Goal: Transaction & Acquisition: Obtain resource

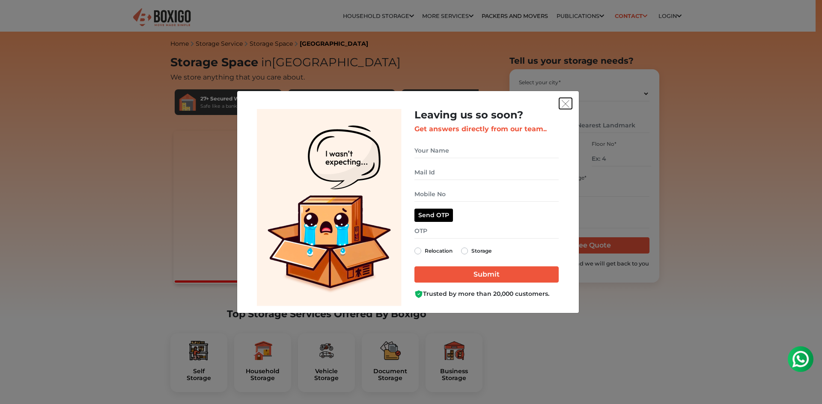
click at [563, 101] on img "get free quote dialog" at bounding box center [565, 104] width 8 height 8
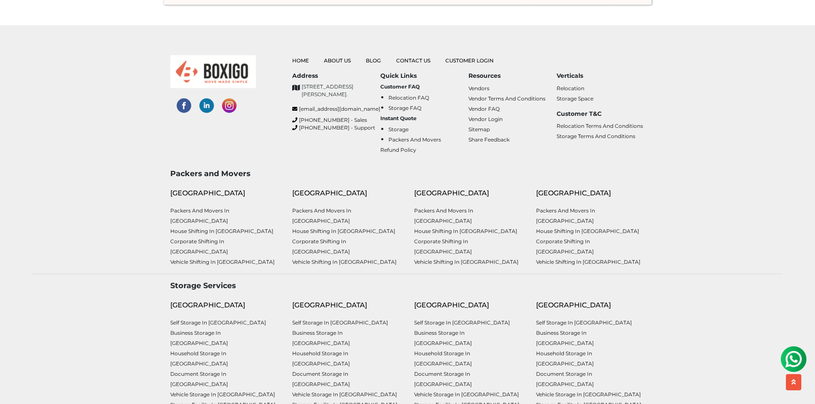
drag, startPoint x: 821, startPoint y: 36, endPoint x: 821, endPoint y: 417, distance: 380.9
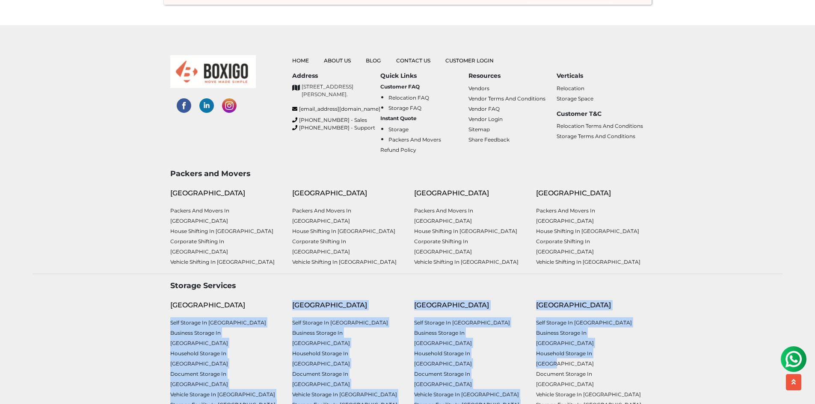
drag, startPoint x: 144, startPoint y: 306, endPoint x: 633, endPoint y: 333, distance: 489.8
click at [633, 333] on div "Storage Services Bangalore Self Storage in Bangalore Business Storage in Bangal…" at bounding box center [407, 350] width 763 height 139
click at [677, 295] on div "Storage Services Bangalore Self Storage in Bangalore Business Storage in Bangal…" at bounding box center [407, 350] width 763 height 139
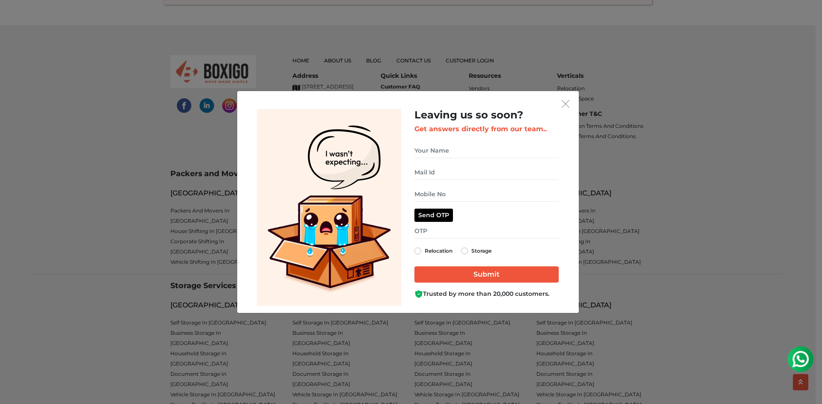
click at [579, 93] on div "Leaving us so soon? Get answers directly from our team.. Relocation Storage" at bounding box center [411, 202] width 822 height 404
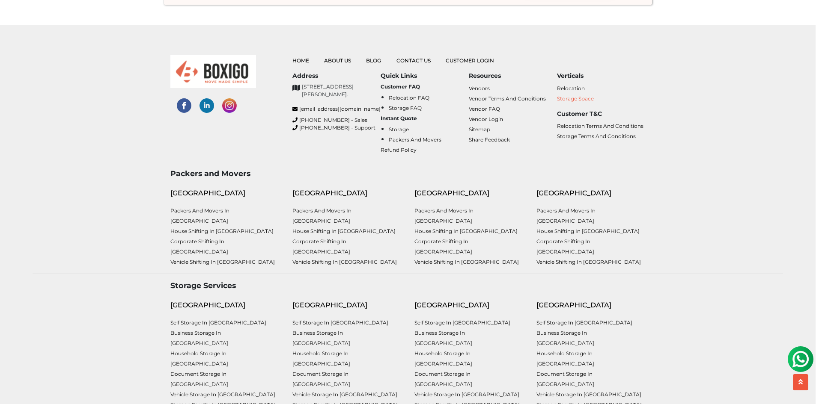
click at [570, 98] on div at bounding box center [411, 202] width 822 height 404
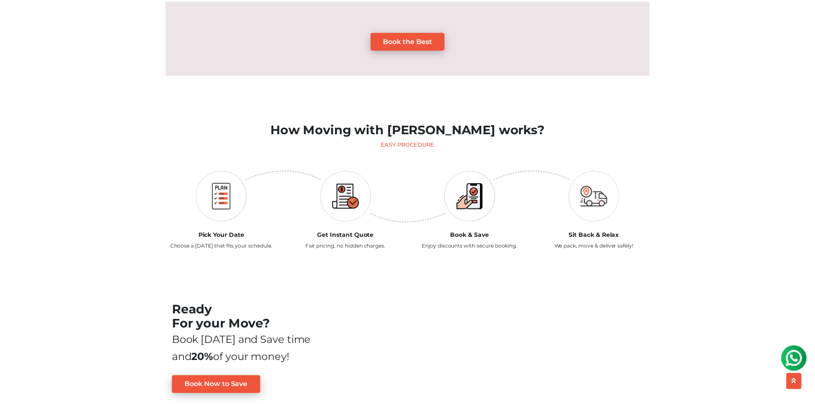
scroll to position [671, 0]
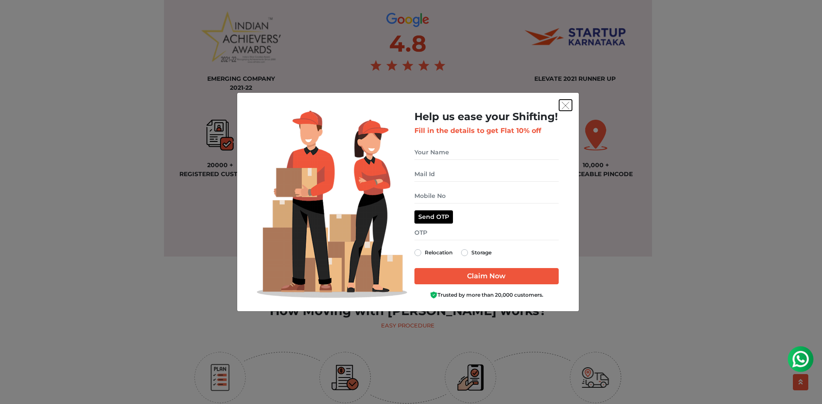
click at [559, 108] on button "get free quote dialog" at bounding box center [565, 105] width 13 height 11
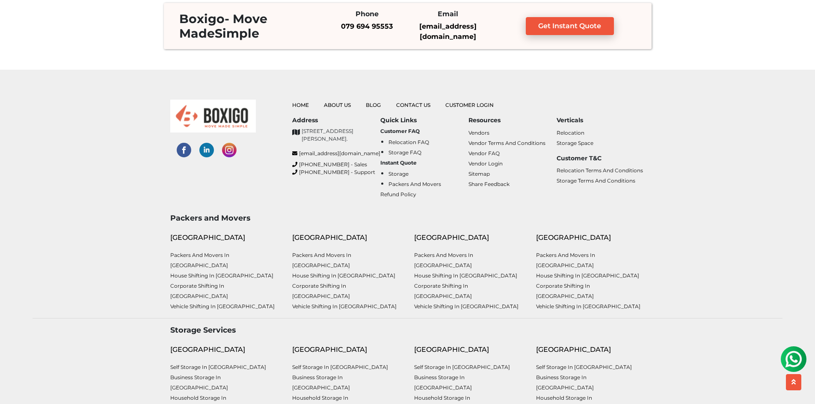
scroll to position [2254, 0]
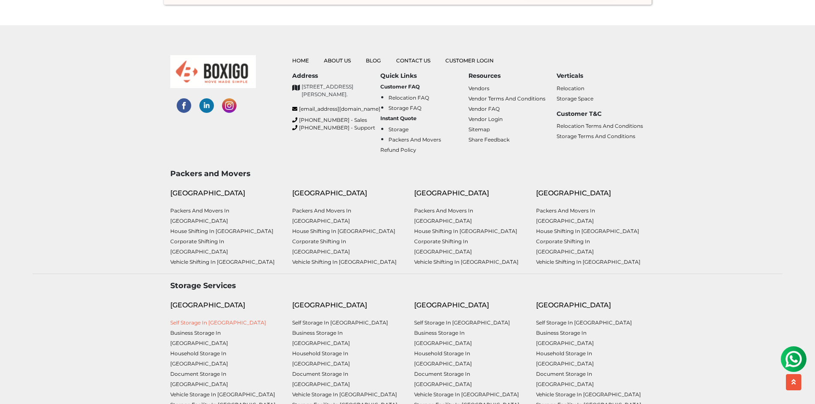
click at [214, 320] on link "Self Storage in [GEOGRAPHIC_DATA]" at bounding box center [218, 323] width 96 height 6
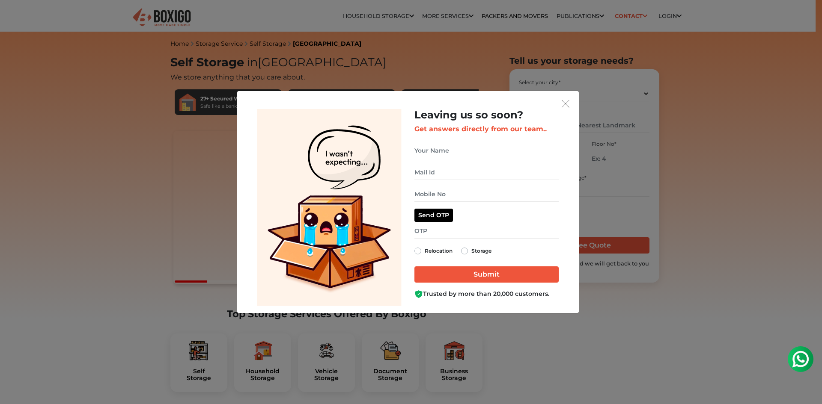
click at [551, 110] on h2 "Leaving us so soon?" at bounding box center [486, 115] width 144 height 12
click at [560, 107] on button "get free quote dialog" at bounding box center [565, 103] width 13 height 11
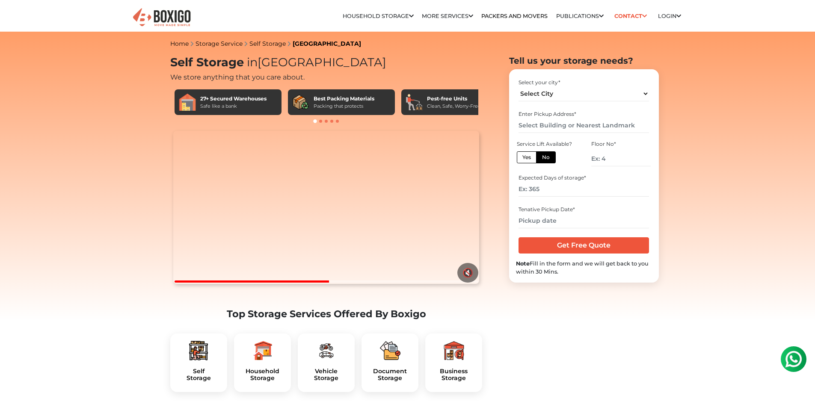
click at [190, 62] on h1 "Self Storage in Bangalore" at bounding box center [326, 63] width 312 height 14
drag, startPoint x: 190, startPoint y: 62, endPoint x: 287, endPoint y: 62, distance: 96.7
click at [287, 62] on h1 "Self Storage in Bangalore" at bounding box center [326, 63] width 312 height 14
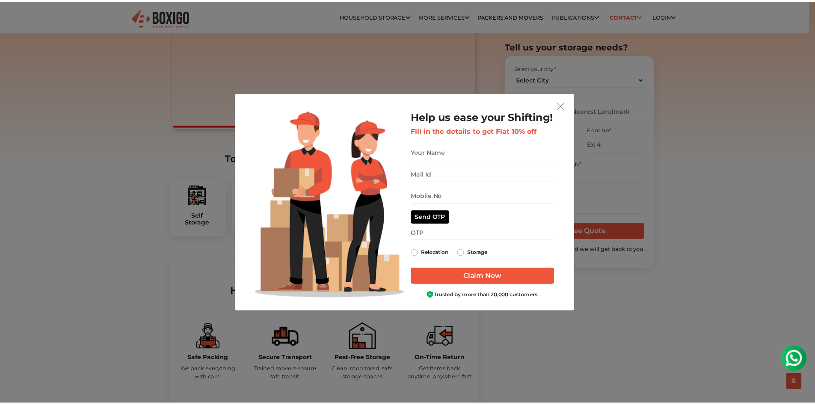
scroll to position [171, 0]
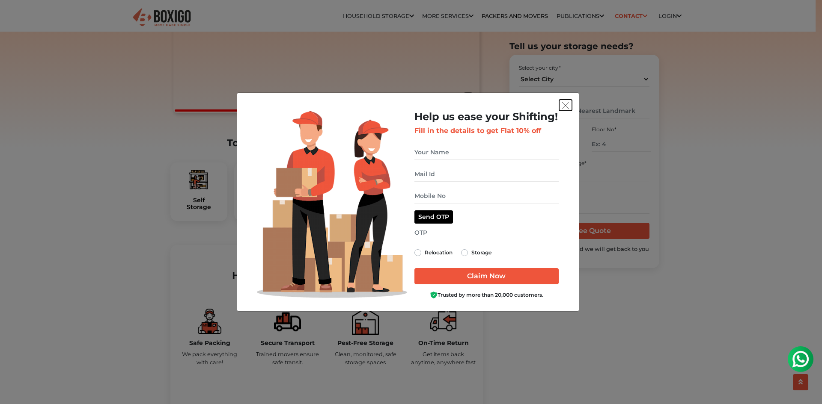
click at [564, 110] on button "get free quote dialog" at bounding box center [565, 105] width 13 height 11
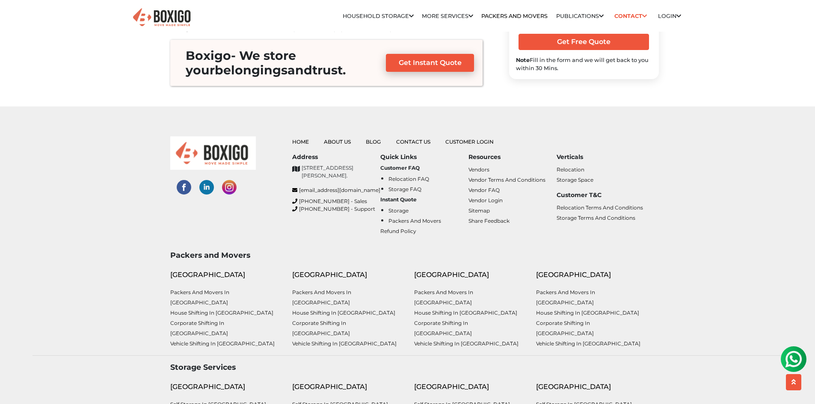
scroll to position [3312, 0]
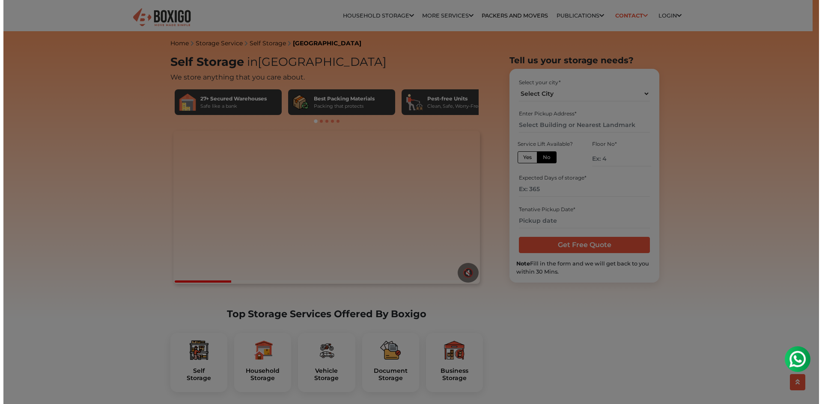
scroll to position [471, 0]
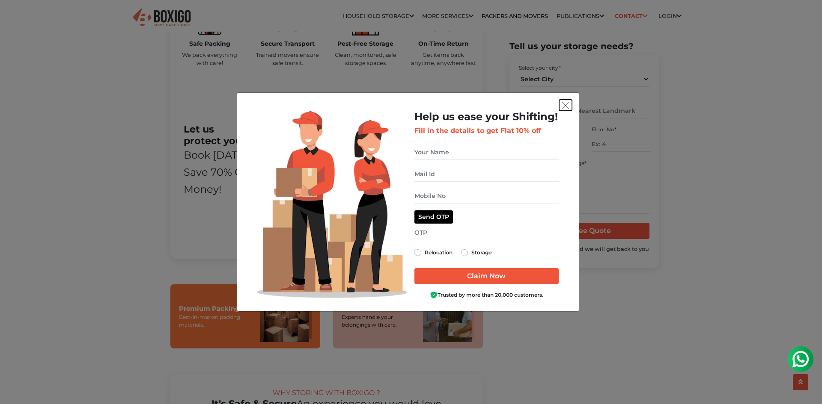
click at [570, 108] on button "get free quote dialog" at bounding box center [565, 105] width 13 height 11
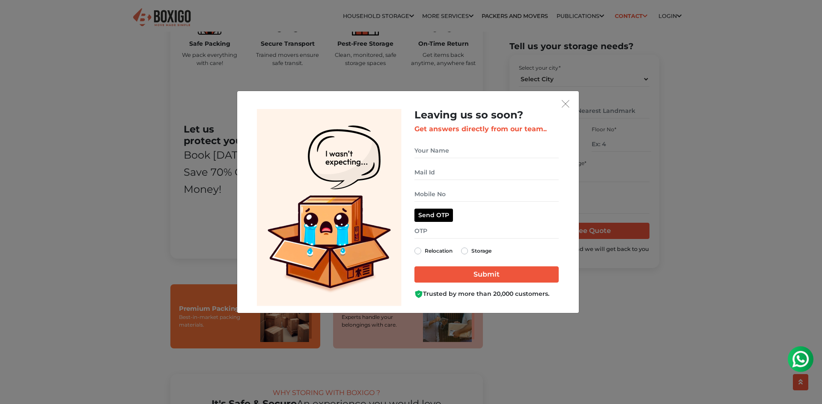
click at [566, 111] on div "Leaving us so soon? Get answers directly from our team.. Relocation Storage" at bounding box center [408, 207] width 328 height 197
click at [563, 102] on img "get free quote dialog" at bounding box center [565, 104] width 8 height 8
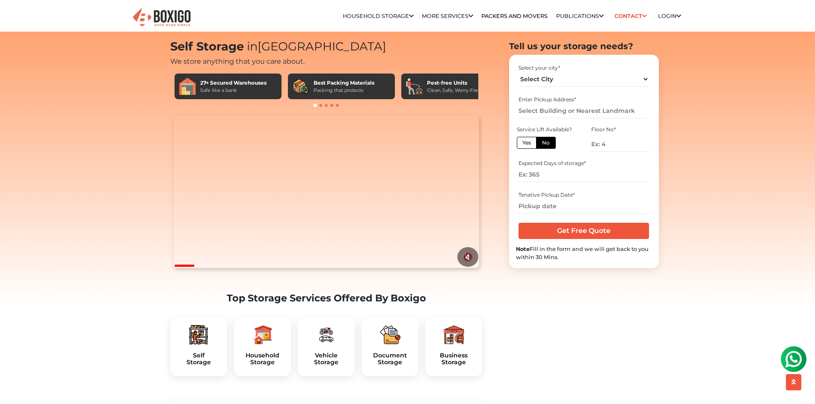
scroll to position [0, 0]
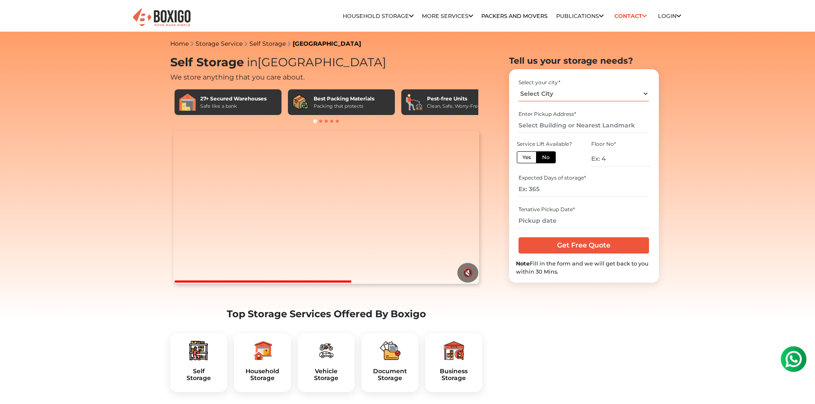
click at [531, 95] on select "Select City [GEOGRAPHIC_DATA] [GEOGRAPHIC_DATA] [GEOGRAPHIC_DATA] [GEOGRAPHIC_D…" at bounding box center [584, 93] width 131 height 15
select select "Bhopal"
click at [519, 86] on select "Select City [GEOGRAPHIC_DATA] [GEOGRAPHIC_DATA] [GEOGRAPHIC_DATA] [GEOGRAPHIC_D…" at bounding box center [584, 93] width 131 height 15
click at [538, 124] on input "text" at bounding box center [584, 125] width 131 height 15
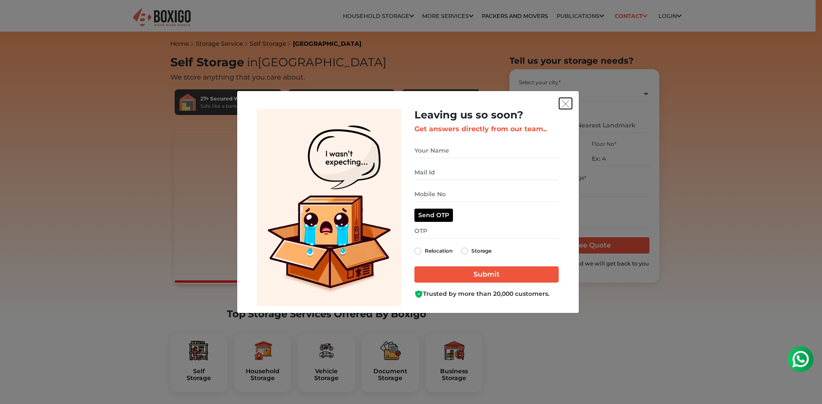
click at [567, 103] on img "get free quote dialog" at bounding box center [565, 104] width 8 height 8
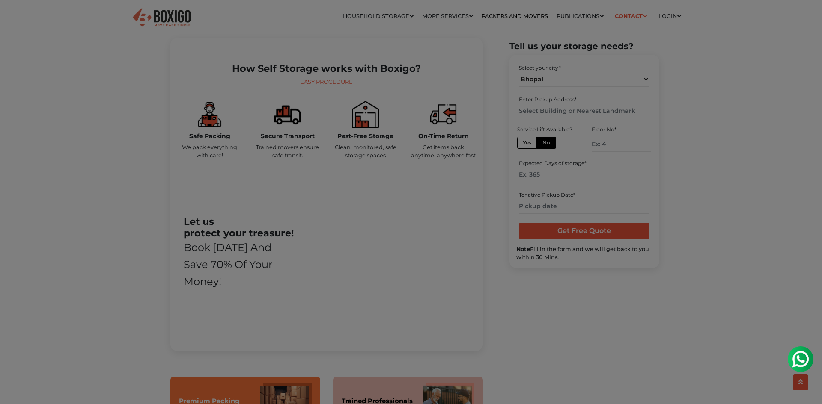
scroll to position [385, 0]
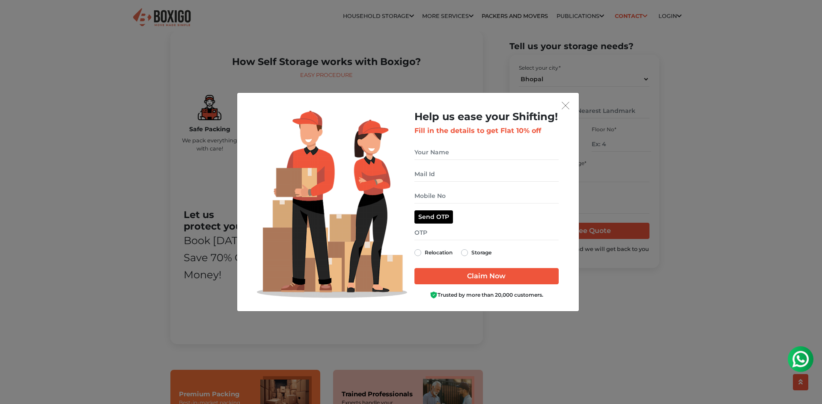
click at [575, 96] on div "Help us ease your Shifting! Fill in the details to get Flat 10% off Relocation …" at bounding box center [407, 202] width 341 height 219
click at [567, 101] on button "get free quote dialog" at bounding box center [565, 105] width 13 height 11
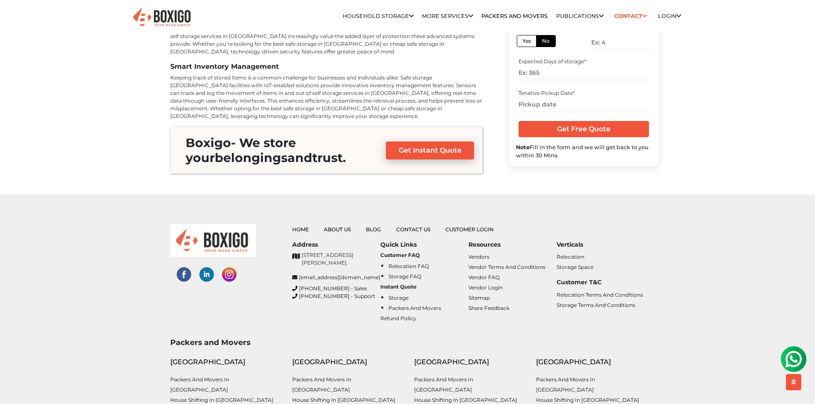
scroll to position [3244, 0]
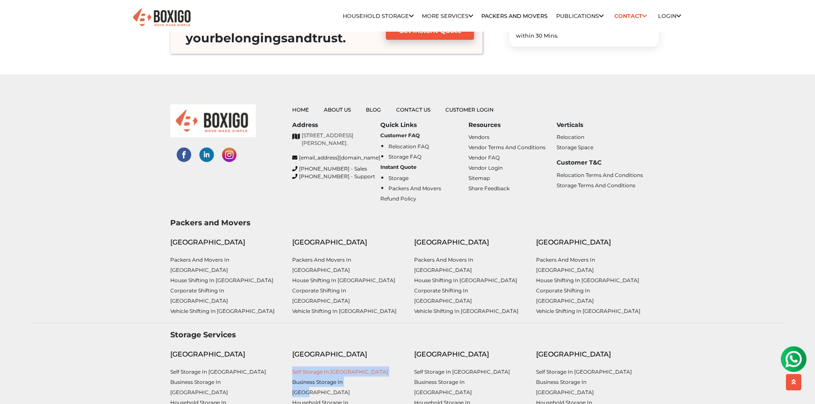
drag, startPoint x: 362, startPoint y: 314, endPoint x: 292, endPoint y: 309, distance: 69.9
drag, startPoint x: 382, startPoint y: 348, endPoint x: 288, endPoint y: 310, distance: 100.9
click at [288, 343] on div "Chennai Self Storage in Chennai Business Storage in Chennai Household Storage i…" at bounding box center [347, 406] width 122 height 127
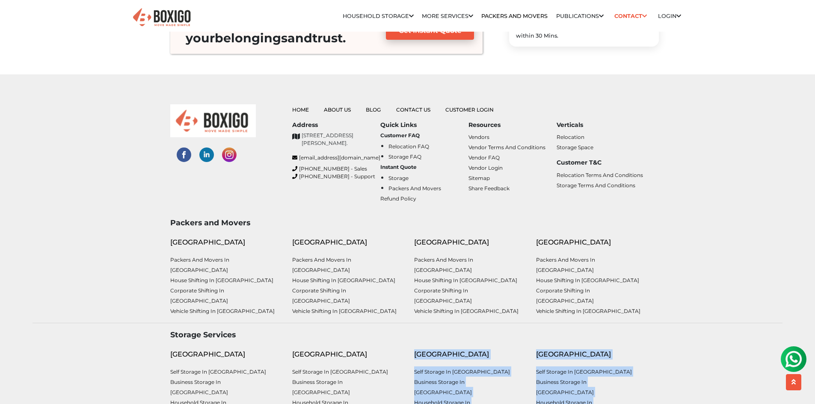
drag, startPoint x: 373, startPoint y: 379, endPoint x: 294, endPoint y: 335, distance: 90.6
click at [294, 335] on footer "Home About Us Blog Contact Us Customer Login Address support@boxigo.in Quick Li…" at bounding box center [407, 286] width 815 height 424
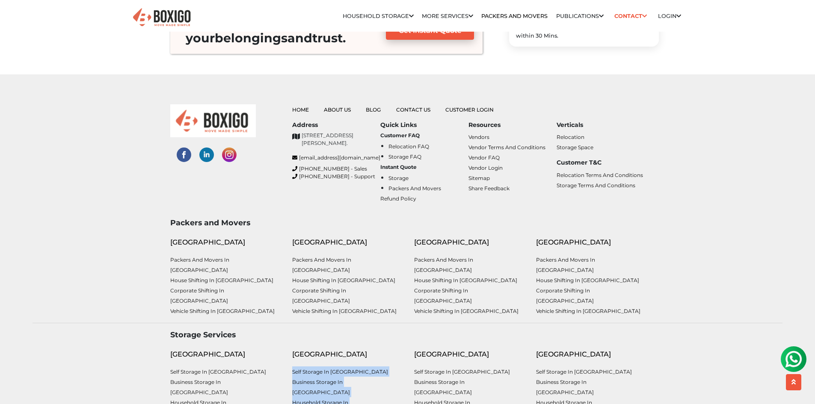
drag, startPoint x: 373, startPoint y: 370, endPoint x: 290, endPoint y: 306, distance: 104.3
click at [290, 343] on div "Chennai Self Storage in Chennai Business Storage in Chennai Household Storage i…" at bounding box center [347, 406] width 122 height 127
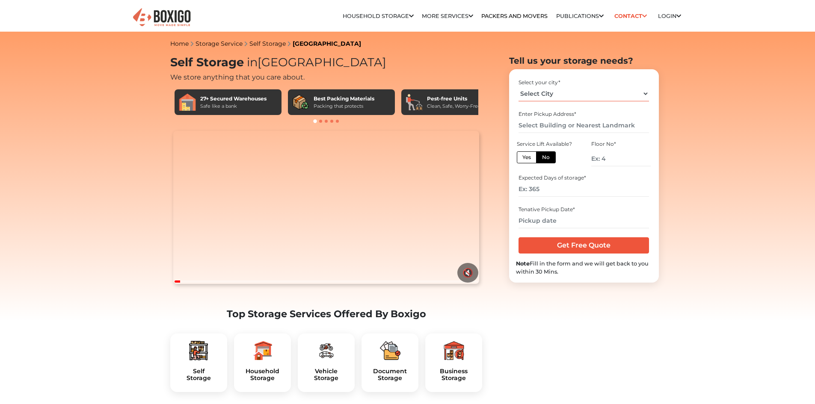
click at [588, 93] on select "Select City [GEOGRAPHIC_DATA] [GEOGRAPHIC_DATA] [GEOGRAPHIC_DATA] [GEOGRAPHIC_D…" at bounding box center [584, 93] width 131 height 15
click at [541, 94] on select "Select City [GEOGRAPHIC_DATA] [GEOGRAPHIC_DATA] [GEOGRAPHIC_DATA] [GEOGRAPHIC_D…" at bounding box center [584, 93] width 131 height 15
click at [540, 100] on select "Select City [GEOGRAPHIC_DATA] [GEOGRAPHIC_DATA] [GEOGRAPHIC_DATA] [GEOGRAPHIC_D…" at bounding box center [584, 93] width 131 height 15
click at [519, 86] on select "Select City [GEOGRAPHIC_DATA] [GEOGRAPHIC_DATA] [GEOGRAPHIC_DATA] [GEOGRAPHIC_D…" at bounding box center [584, 93] width 131 height 15
click at [600, 89] on select "Select City [GEOGRAPHIC_DATA] [GEOGRAPHIC_DATA] [GEOGRAPHIC_DATA] [GEOGRAPHIC_D…" at bounding box center [584, 93] width 131 height 15
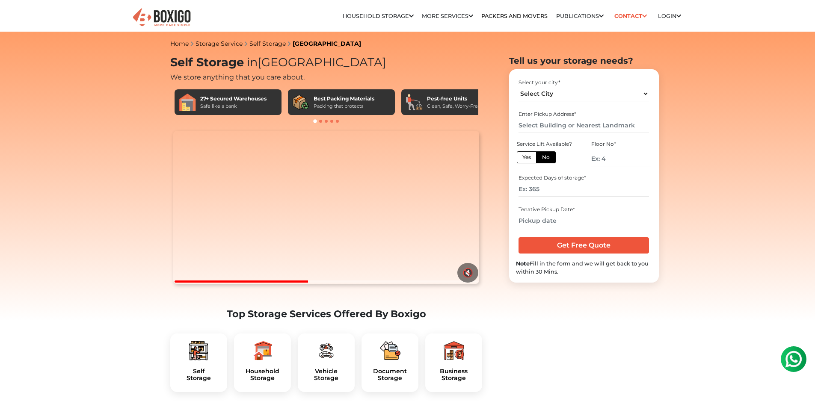
click at [630, 82] on div "Select your city *" at bounding box center [584, 83] width 131 height 8
click at [597, 92] on select "Select City [GEOGRAPHIC_DATA] [GEOGRAPHIC_DATA] [GEOGRAPHIC_DATA] [GEOGRAPHIC_D…" at bounding box center [584, 93] width 131 height 15
click at [654, 153] on div "Floor No *" at bounding box center [621, 155] width 74 height 33
click at [576, 95] on select "Select City [GEOGRAPHIC_DATA] [GEOGRAPHIC_DATA] [GEOGRAPHIC_DATA] [GEOGRAPHIC_D…" at bounding box center [584, 93] width 131 height 15
select select "[GEOGRAPHIC_DATA]"
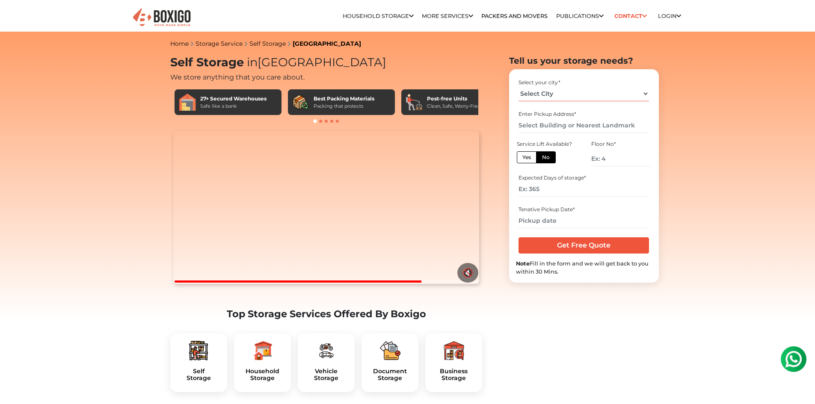
click at [519, 86] on select "Select City [GEOGRAPHIC_DATA] [GEOGRAPHIC_DATA] [GEOGRAPHIC_DATA] [GEOGRAPHIC_D…" at bounding box center [584, 93] width 131 height 15
click at [598, 85] on div "Select your city *" at bounding box center [584, 83] width 131 height 8
